Goal: Transaction & Acquisition: Purchase product/service

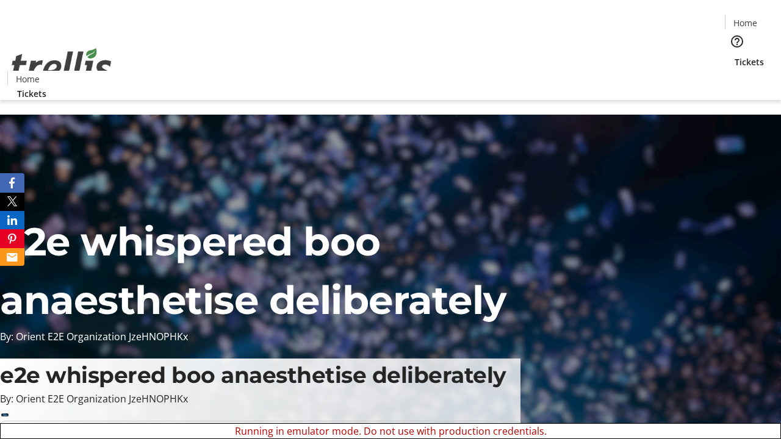
click at [746, 18] on span "Sign Up" at bounding box center [750, 17] width 35 height 15
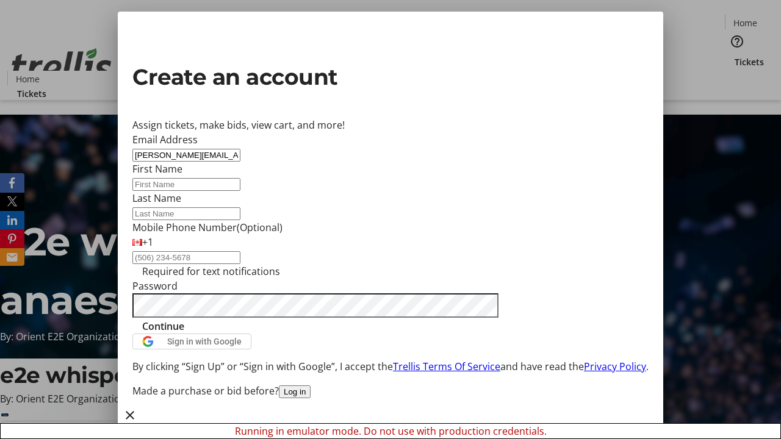
type input "[PERSON_NAME][EMAIL_ADDRESS][DOMAIN_NAME]"
type input "[PERSON_NAME]"
click at [184, 334] on span "Continue" at bounding box center [163, 326] width 42 height 15
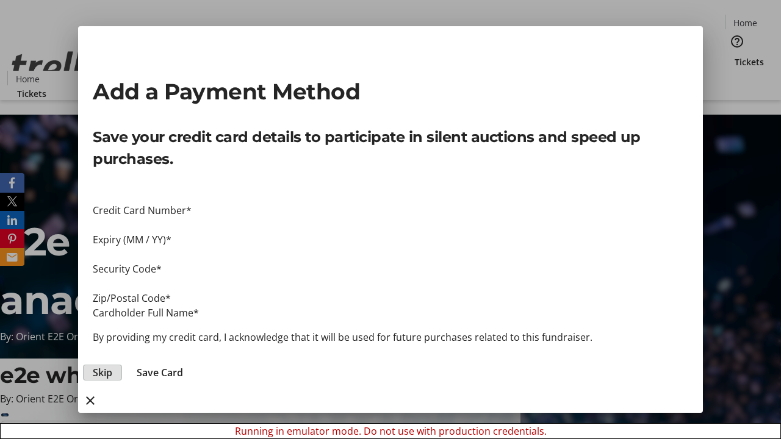
click at [112, 365] on span "Skip" at bounding box center [103, 372] width 20 height 15
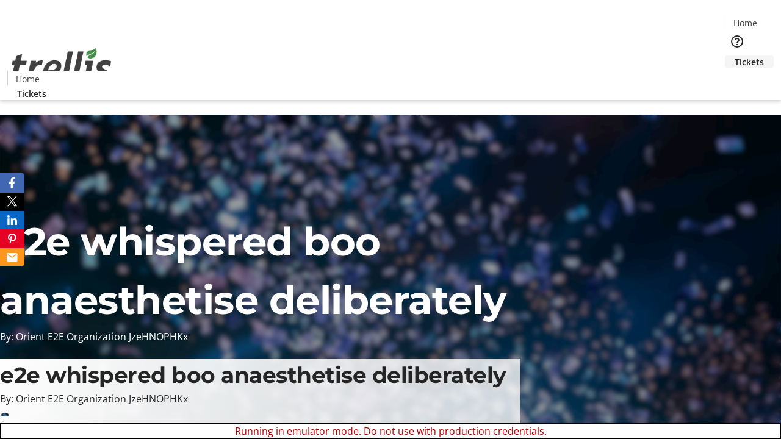
click at [734, 56] on span "Tickets" at bounding box center [748, 62] width 29 height 13
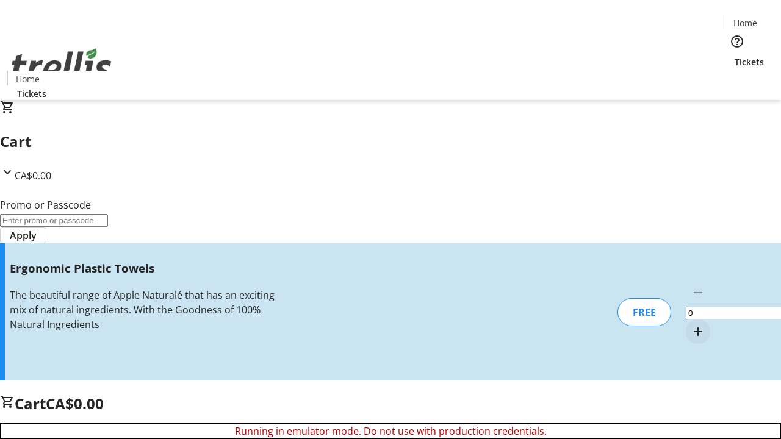
click at [690, 324] on mat-icon "Increment by one" at bounding box center [697, 331] width 15 height 15
type input "1"
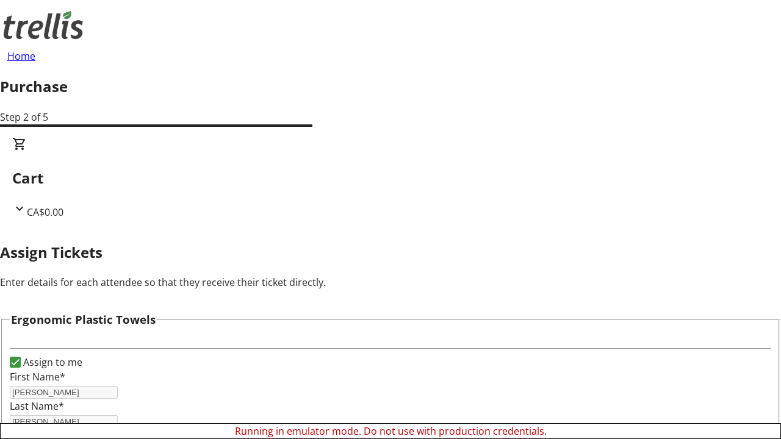
scroll to position [74, 0]
